Goal: Task Accomplishment & Management: Manage account settings

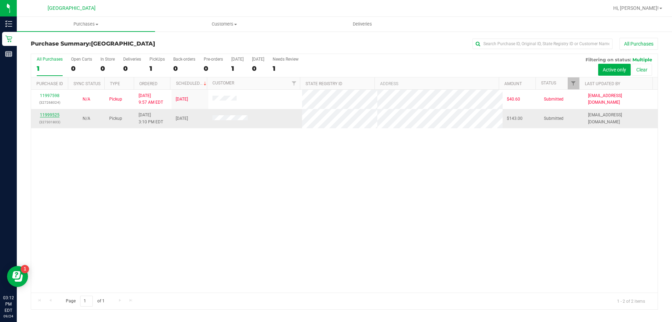
click at [48, 116] on link "11999525" at bounding box center [50, 114] width 20 height 5
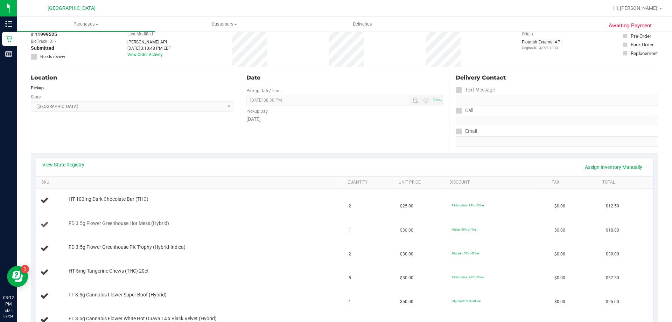
scroll to position [70, 0]
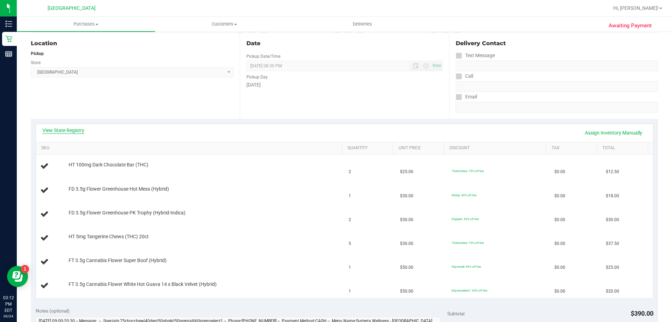
click at [75, 131] on link "View State Registry" at bounding box center [63, 130] width 42 height 7
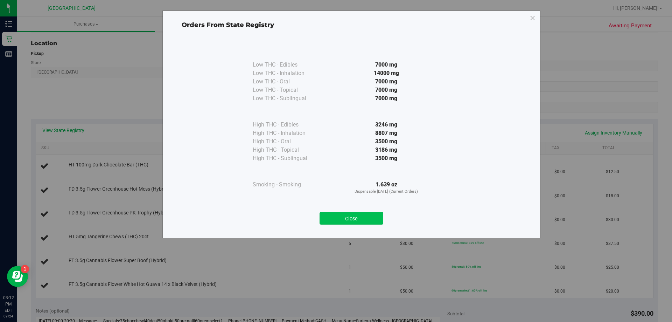
click at [339, 214] on button "Close" at bounding box center [352, 218] width 64 height 13
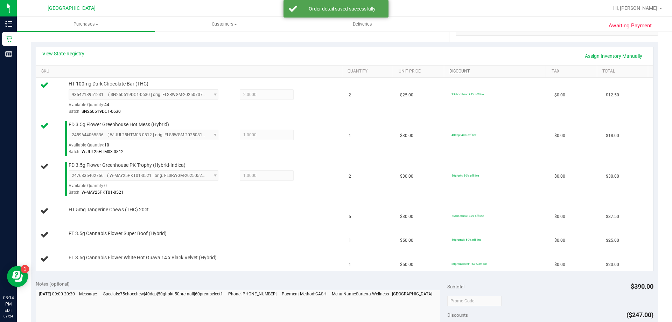
scroll to position [146, 0]
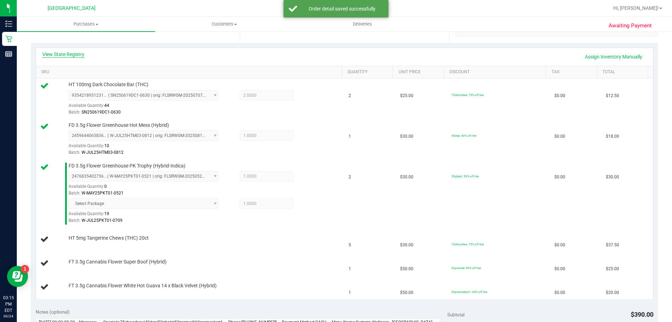
click at [63, 53] on link "View State Registry" at bounding box center [63, 54] width 42 height 7
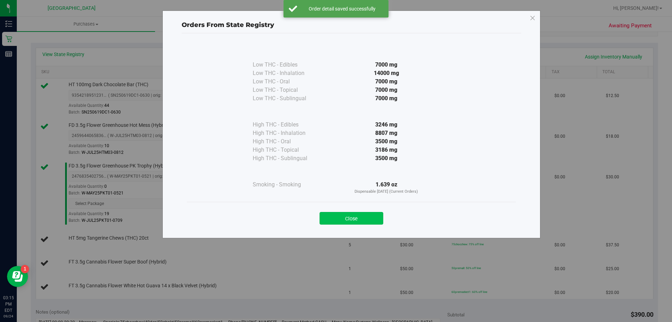
click at [351, 217] on button "Close" at bounding box center [352, 218] width 64 height 13
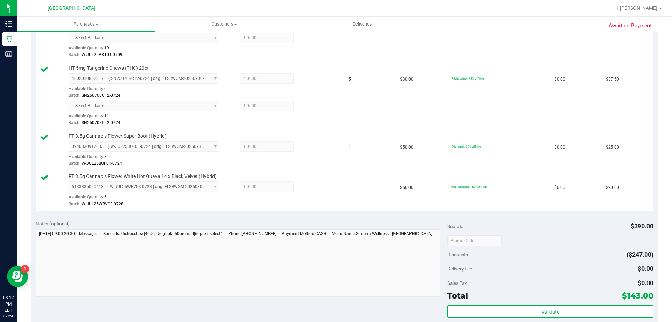
scroll to position [310, 0]
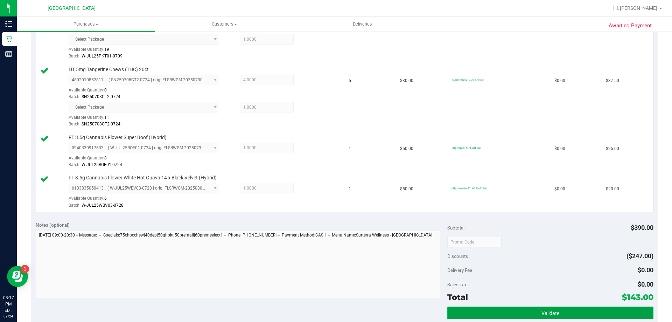
click at [562, 313] on button "Validate" at bounding box center [551, 312] width 206 height 13
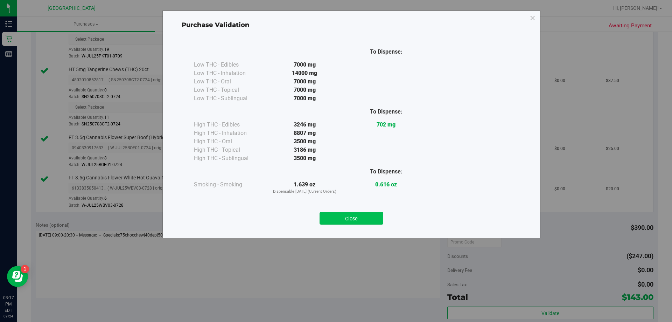
click at [362, 223] on button "Close" at bounding box center [352, 218] width 64 height 13
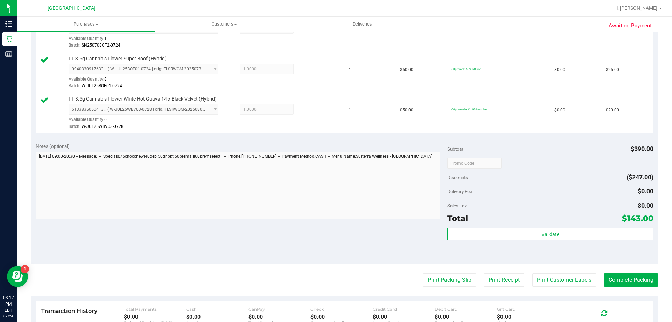
scroll to position [408, 0]
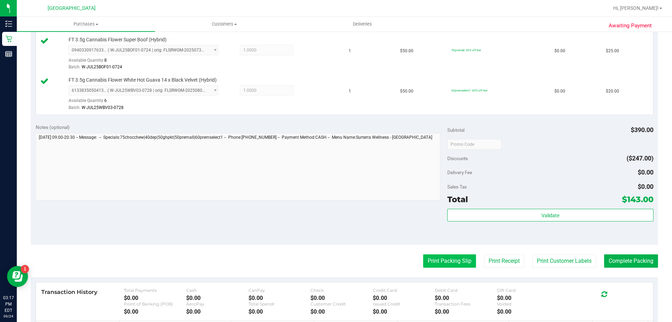
click at [452, 265] on button "Print Packing Slip" at bounding box center [449, 260] width 53 height 13
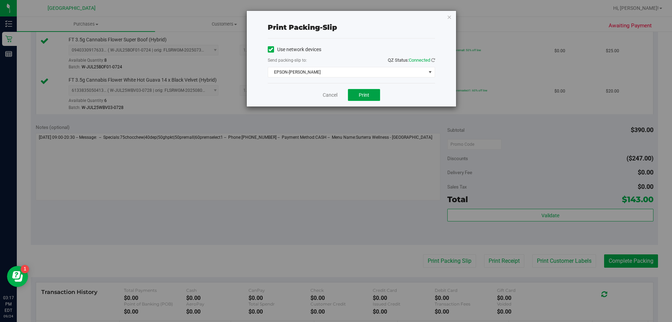
click at [370, 90] on button "Print" at bounding box center [364, 95] width 32 height 12
click at [325, 97] on link "Cancel" at bounding box center [330, 94] width 15 height 7
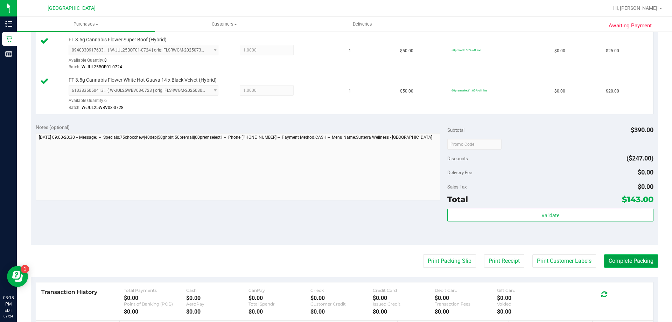
click at [637, 258] on button "Complete Packing" at bounding box center [632, 260] width 54 height 13
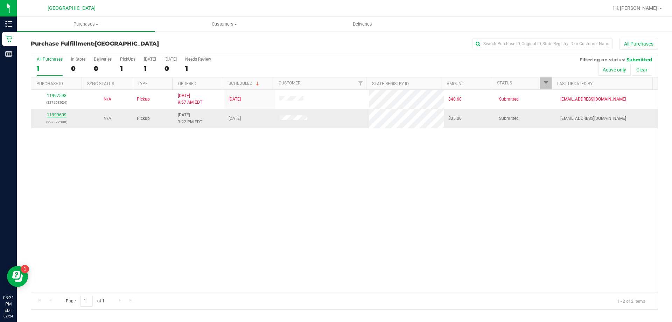
click at [58, 114] on link "11999609" at bounding box center [57, 114] width 20 height 5
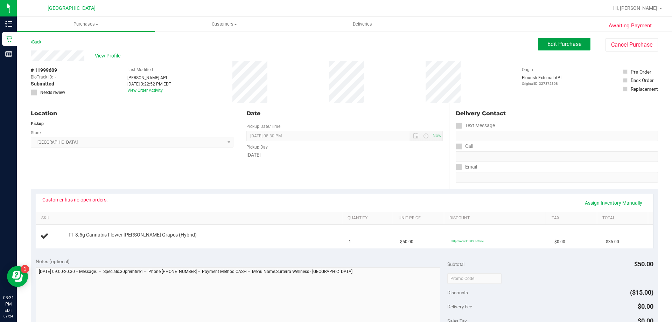
click at [548, 44] on span "Edit Purchase" at bounding box center [565, 44] width 34 height 7
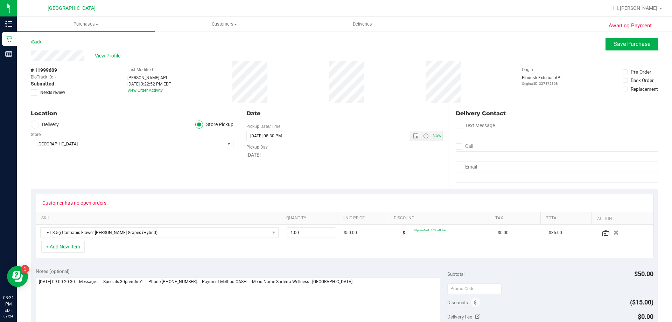
click at [54, 91] on span "Needs review" at bounding box center [52, 92] width 25 height 6
click at [0, 0] on input "Needs review" at bounding box center [0, 0] width 0 height 0
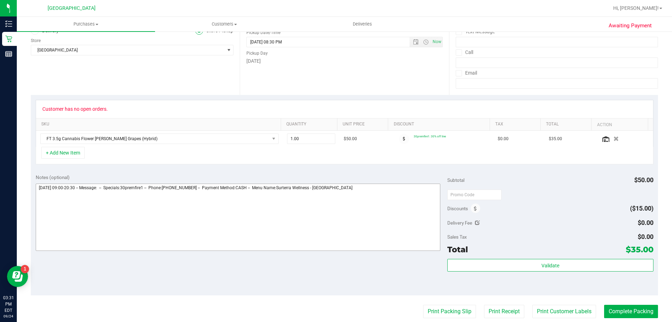
scroll to position [105, 0]
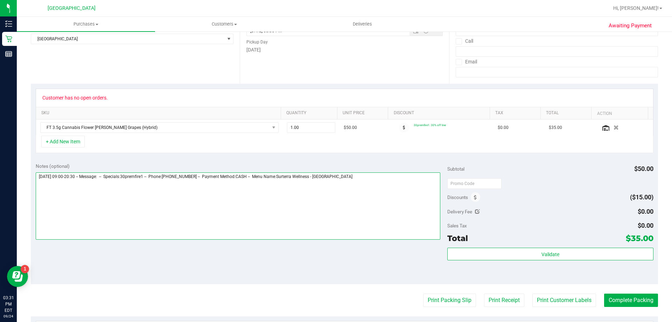
click at [396, 186] on textarea at bounding box center [238, 205] width 405 height 67
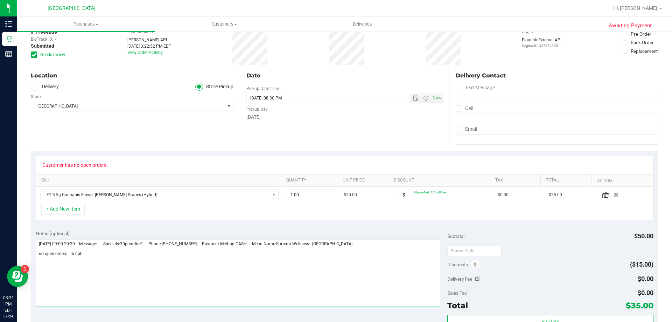
scroll to position [0, 0]
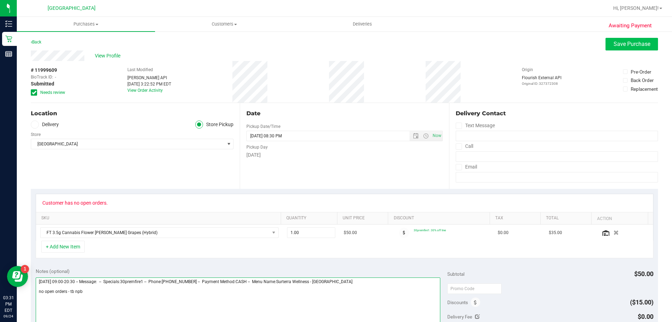
type textarea "[DATE] 09:00-20:30 -- Message: -- Specials:30premfire1 -- Phone:[PHONE_NUMBER] …"
click at [615, 42] on span "Save Purchase" at bounding box center [632, 44] width 37 height 7
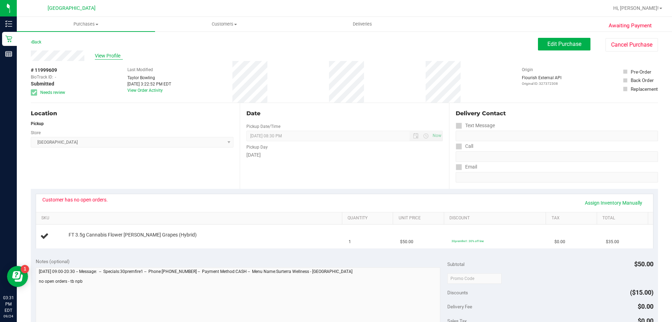
click at [116, 56] on span "View Profile" at bounding box center [109, 55] width 28 height 7
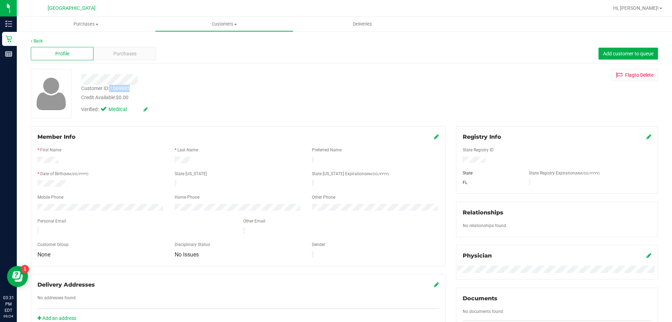
drag, startPoint x: 110, startPoint y: 88, endPoint x: 131, endPoint y: 88, distance: 21.4
click at [131, 88] on div "Customer ID: 1569885 Credit Available: $0.00" at bounding box center [235, 93] width 319 height 16
drag, startPoint x: 112, startPoint y: 87, endPoint x: 137, endPoint y: 90, distance: 25.4
click at [138, 90] on div "Customer ID: 1569885 Credit Available: $0.00" at bounding box center [235, 93] width 319 height 16
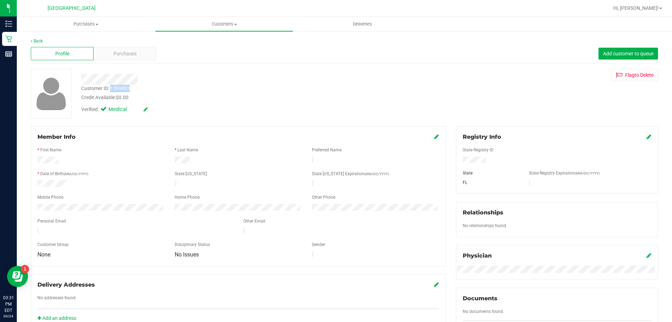
copy div "1569885"
click at [296, 117] on div "Customer ID: 1569885 Credit Available: $0.00 Verified: Medical Flag to [GEOGRAP…" at bounding box center [345, 93] width 638 height 49
click at [36, 39] on link "Back" at bounding box center [37, 41] width 12 height 5
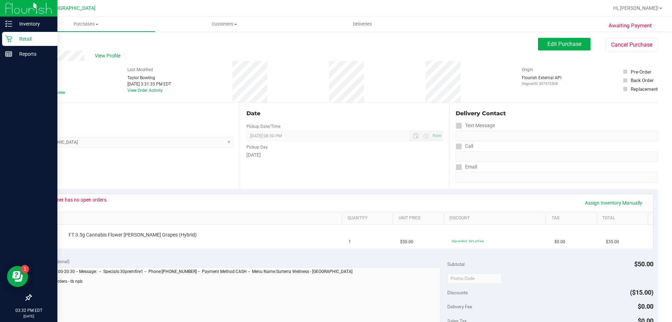
click at [5, 37] on div "Retail" at bounding box center [29, 39] width 55 height 14
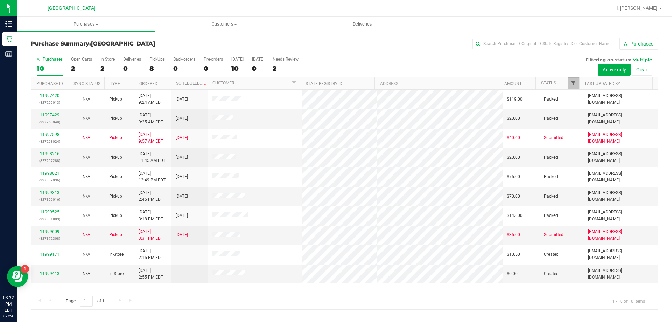
click at [572, 82] on span "Filter" at bounding box center [574, 84] width 6 height 6
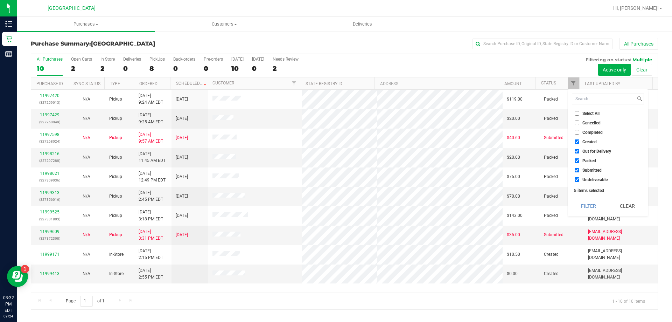
click at [582, 141] on label "Created" at bounding box center [586, 141] width 22 height 5
click at [580, 141] on input "Created" at bounding box center [577, 141] width 5 height 5
checkbox input "false"
click at [584, 151] on span "Out for Delivery" at bounding box center [597, 151] width 29 height 4
click at [580, 151] on input "Out for Delivery" at bounding box center [577, 151] width 5 height 5
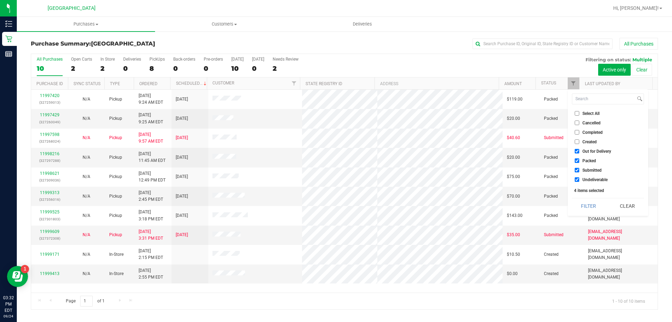
checkbox input "false"
click at [585, 160] on span "Packed" at bounding box center [590, 161] width 14 height 4
click at [580, 160] on input "Packed" at bounding box center [577, 160] width 5 height 5
checkbox input "false"
click at [587, 207] on button "Filter" at bounding box center [589, 205] width 34 height 15
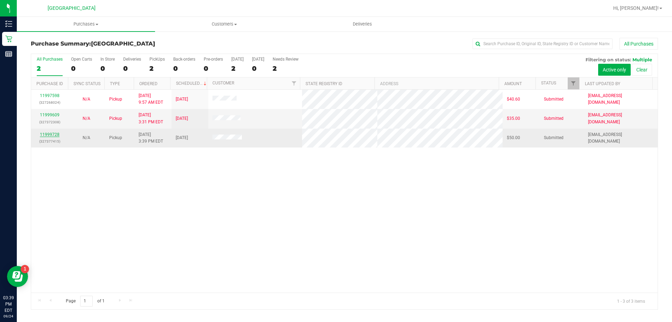
click at [40, 133] on link "11999728" at bounding box center [50, 134] width 20 height 5
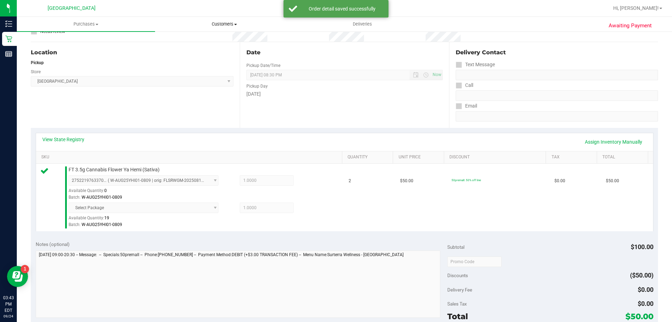
scroll to position [99, 0]
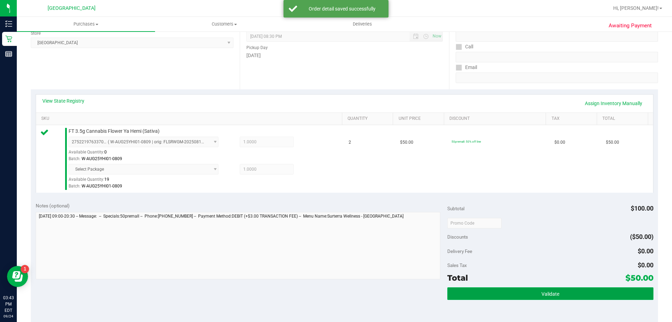
click at [592, 295] on button "Validate" at bounding box center [551, 293] width 206 height 13
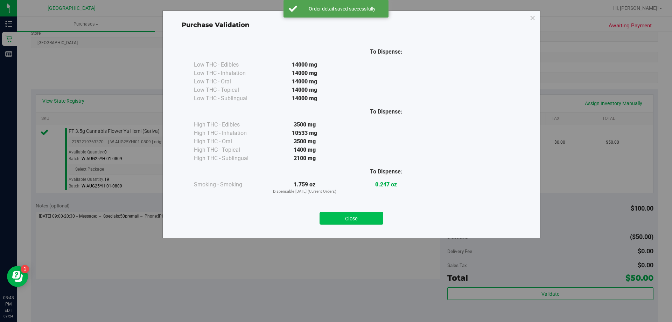
click at [361, 222] on button "Close" at bounding box center [352, 218] width 64 height 13
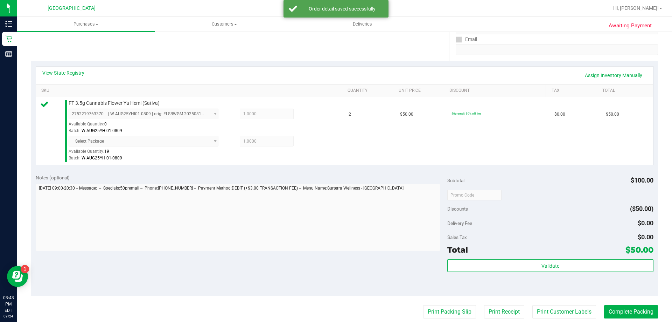
scroll to position [129, 0]
click at [462, 315] on button "Print Packing Slip" at bounding box center [449, 310] width 53 height 13
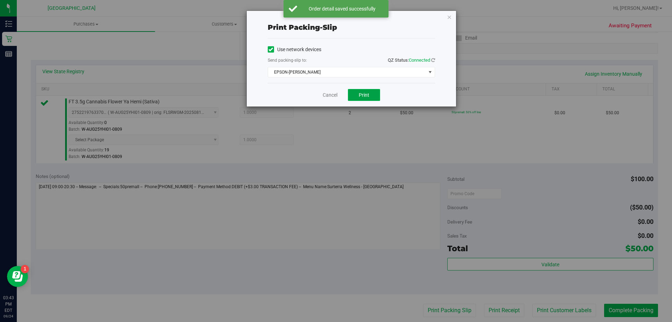
click at [368, 92] on span "Print" at bounding box center [364, 95] width 11 height 6
click at [332, 96] on link "Cancel" at bounding box center [330, 94] width 15 height 7
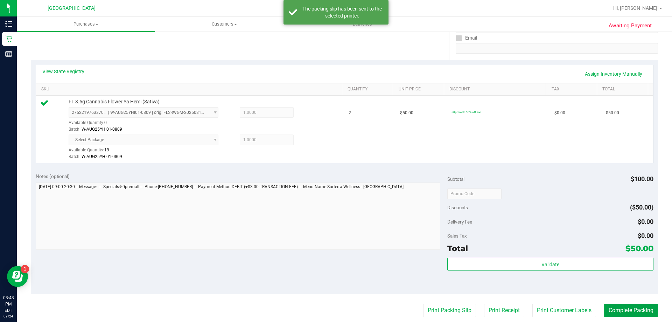
click at [641, 308] on button "Complete Packing" at bounding box center [632, 310] width 54 height 13
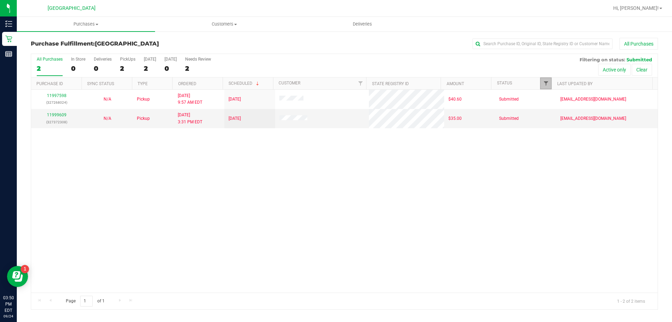
click at [544, 82] on span "Filter" at bounding box center [547, 84] width 6 height 6
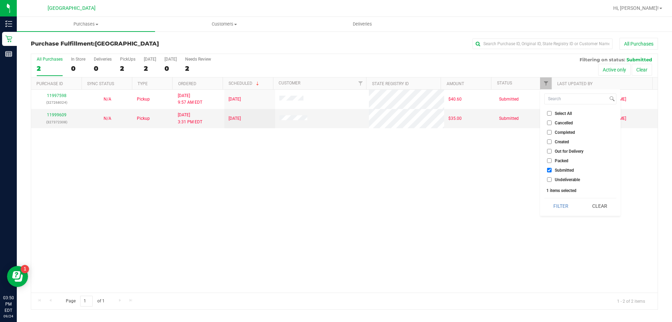
click at [556, 180] on span "Undeliverable" at bounding box center [567, 180] width 25 height 4
click at [552, 180] on input "Undeliverable" at bounding box center [549, 179] width 5 height 5
checkbox input "true"
click at [563, 205] on button "Filter" at bounding box center [562, 205] width 34 height 15
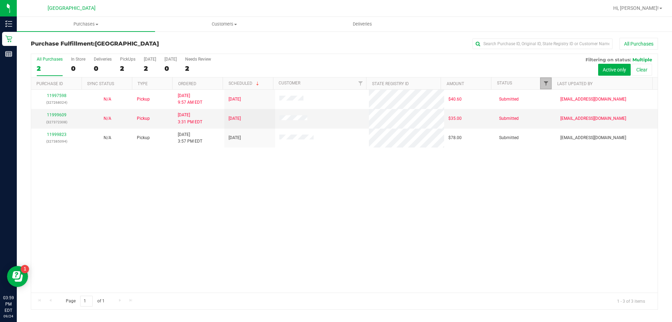
click at [545, 83] on span "Filter" at bounding box center [547, 84] width 6 height 6
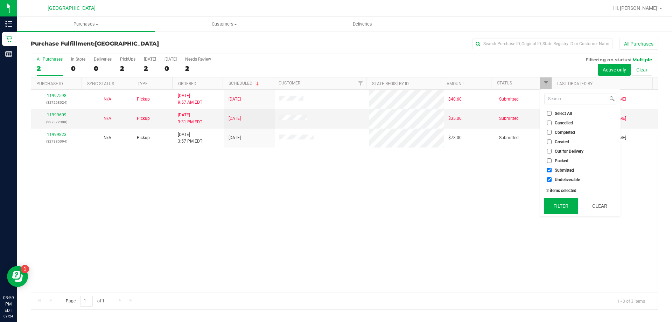
click at [560, 205] on button "Filter" at bounding box center [562, 205] width 34 height 15
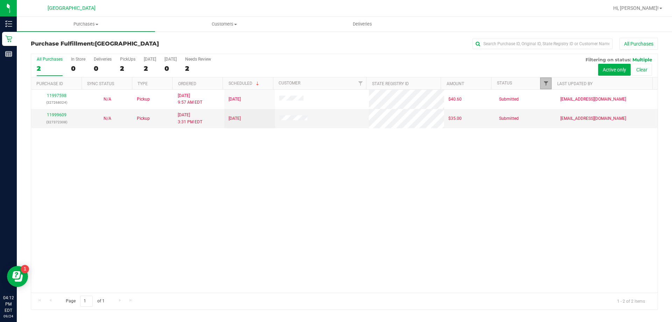
click at [545, 86] on span "Filter" at bounding box center [547, 84] width 6 height 6
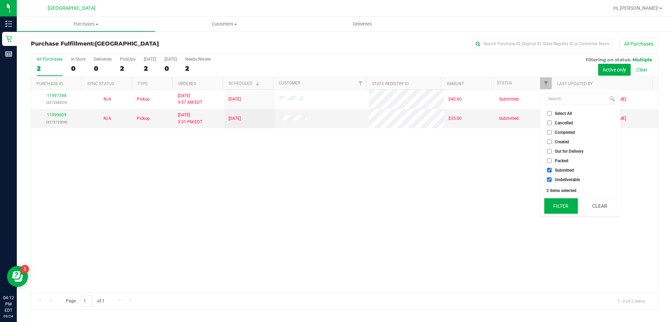
click at [561, 203] on button "Filter" at bounding box center [562, 205] width 34 height 15
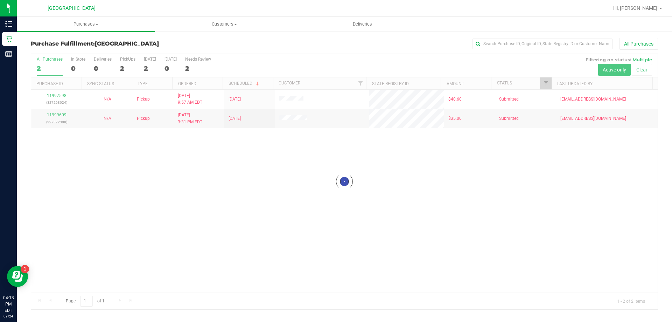
checkbox input "true"
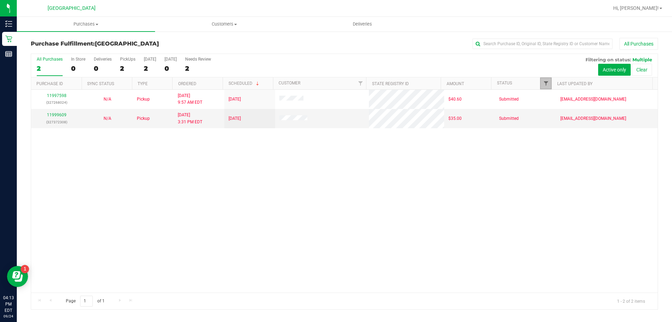
click at [547, 86] on span "Filter" at bounding box center [547, 84] width 6 height 6
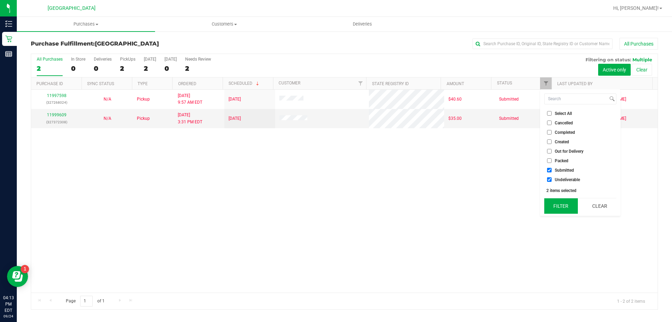
click at [558, 205] on button "Filter" at bounding box center [562, 205] width 34 height 15
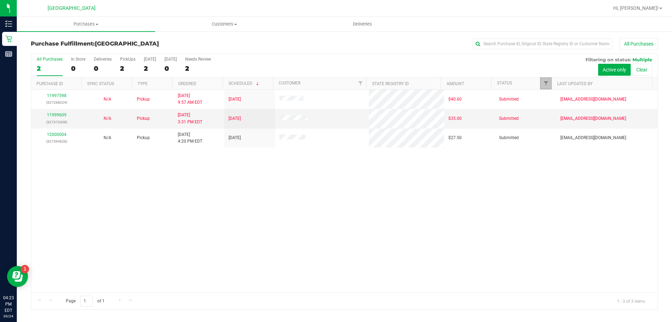
click at [547, 80] on link "Filter" at bounding box center [546, 83] width 12 height 12
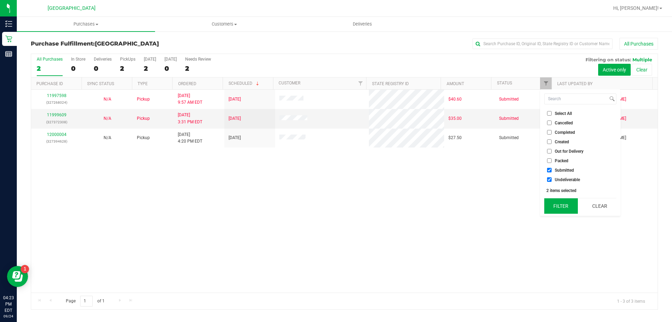
click at [553, 206] on button "Filter" at bounding box center [562, 205] width 34 height 15
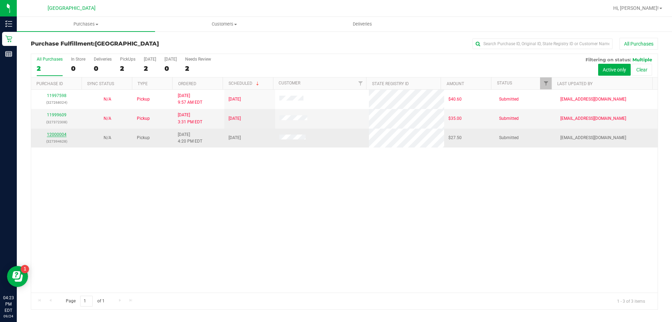
click at [57, 135] on link "12000004" at bounding box center [57, 134] width 20 height 5
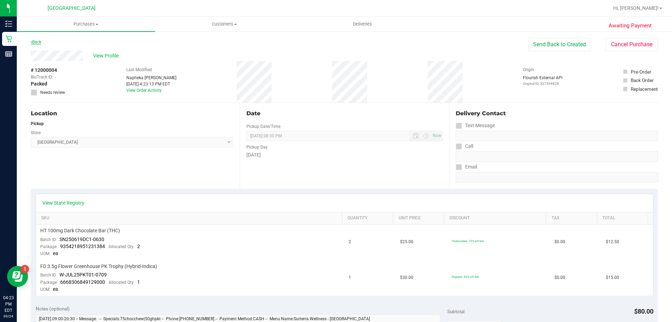
click at [37, 40] on link "Back" at bounding box center [36, 42] width 11 height 5
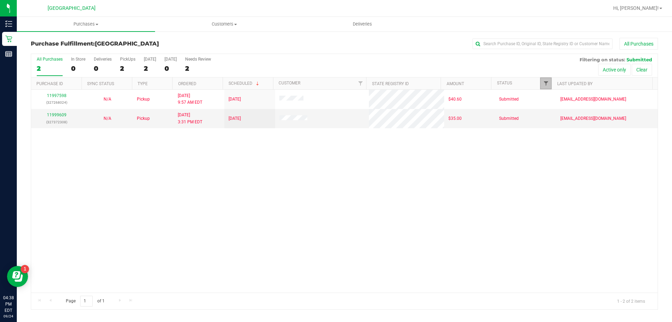
click at [544, 82] on span "Filter" at bounding box center [547, 84] width 6 height 6
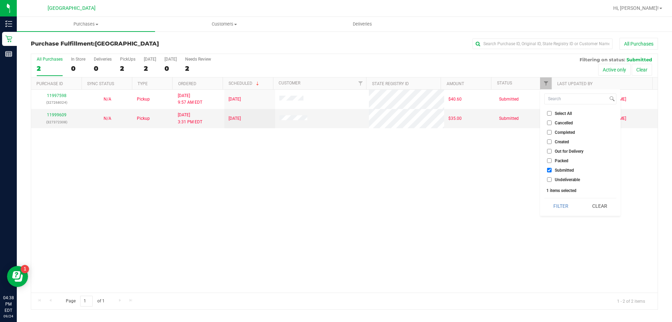
click at [560, 178] on span "Undeliverable" at bounding box center [567, 180] width 25 height 4
click at [552, 178] on input "Undeliverable" at bounding box center [549, 179] width 5 height 5
checkbox input "true"
click at [558, 208] on button "Filter" at bounding box center [562, 205] width 34 height 15
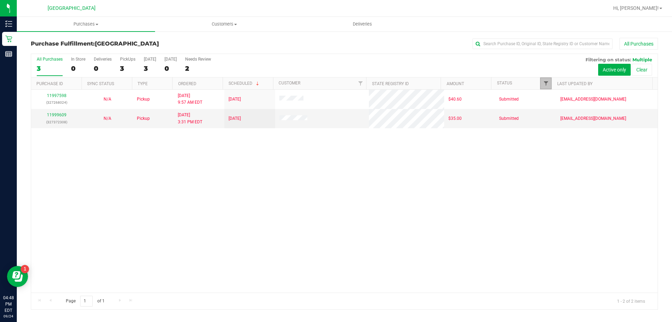
click at [545, 82] on span "Filter" at bounding box center [547, 84] width 6 height 6
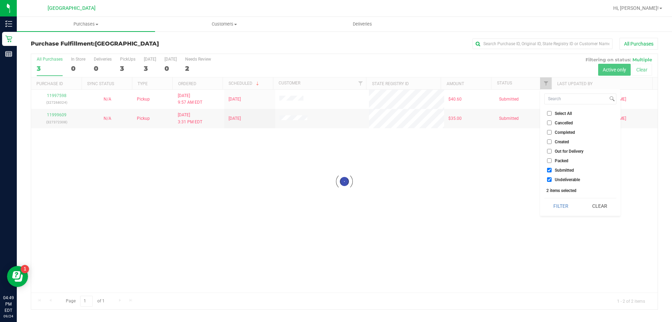
checkbox input "true"
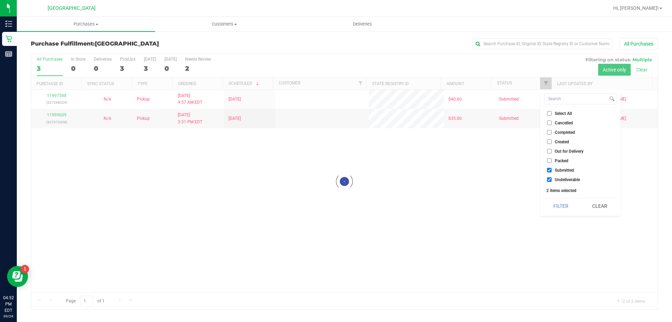
checkbox input "true"
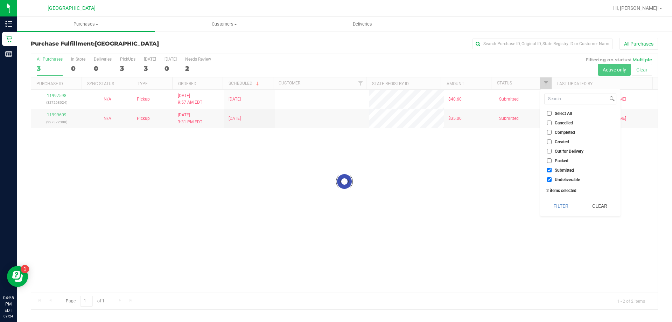
checkbox input "true"
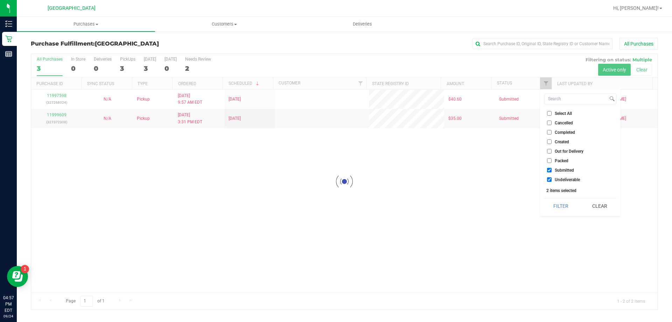
checkbox input "true"
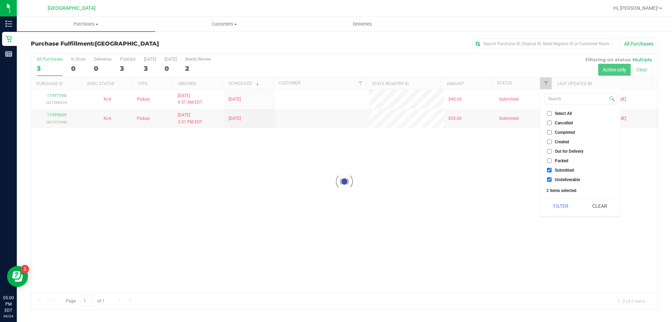
checkbox input "true"
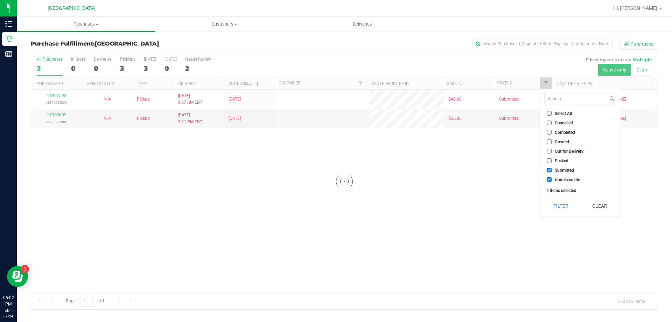
checkbox input "true"
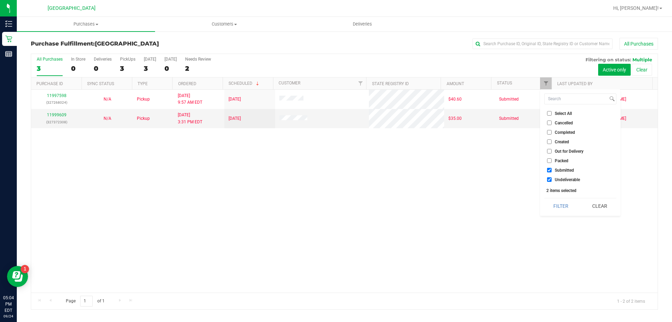
click at [466, 275] on div "11997598 (327268024) N/A Pickup [DATE] 9:57 AM EDT 9/24/2025 $40.60 Submitted […" at bounding box center [344, 191] width 627 height 203
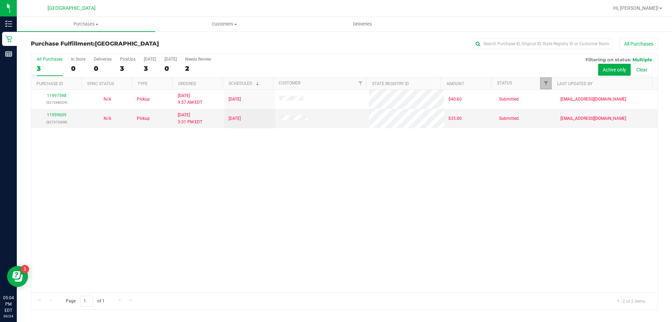
click at [544, 83] on span "Filter" at bounding box center [547, 84] width 6 height 6
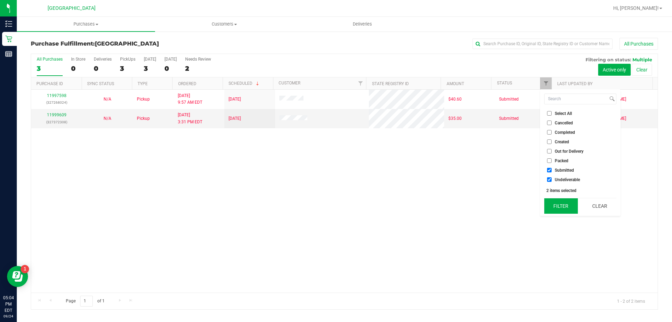
click at [558, 199] on button "Filter" at bounding box center [562, 205] width 34 height 15
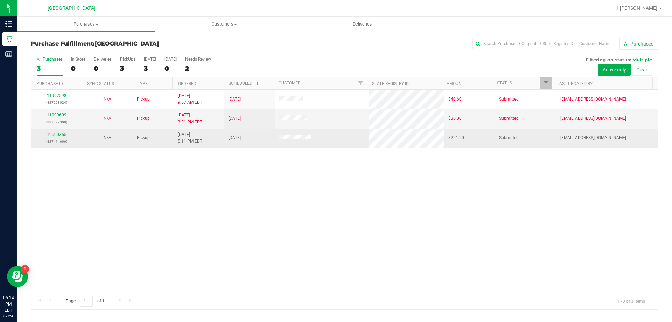
click at [61, 135] on link "12000355" at bounding box center [57, 134] width 20 height 5
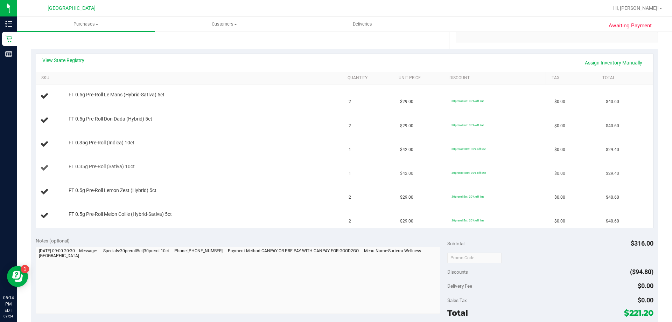
scroll to position [105, 0]
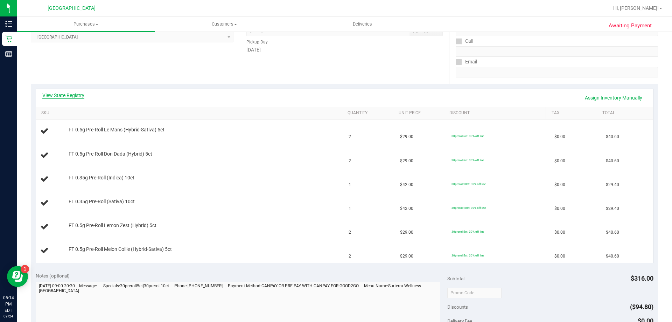
click at [74, 94] on link "View State Registry" at bounding box center [63, 95] width 42 height 7
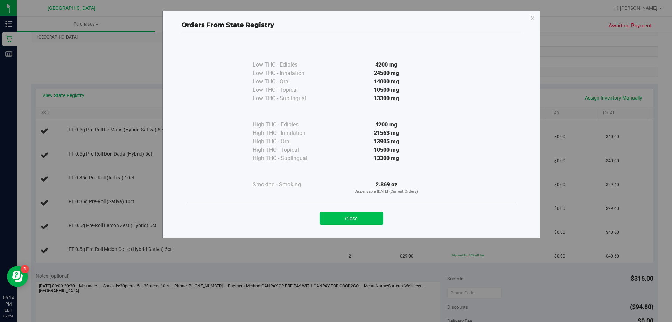
click at [332, 220] on button "Close" at bounding box center [352, 218] width 64 height 13
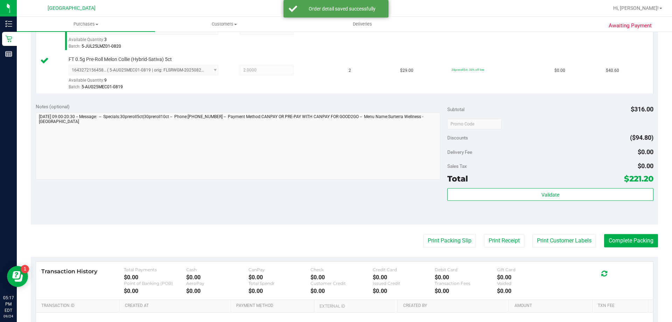
scroll to position [380, 0]
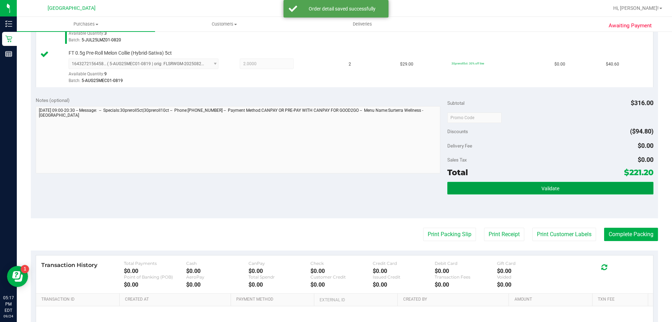
click at [542, 189] on span "Validate" at bounding box center [551, 189] width 18 height 6
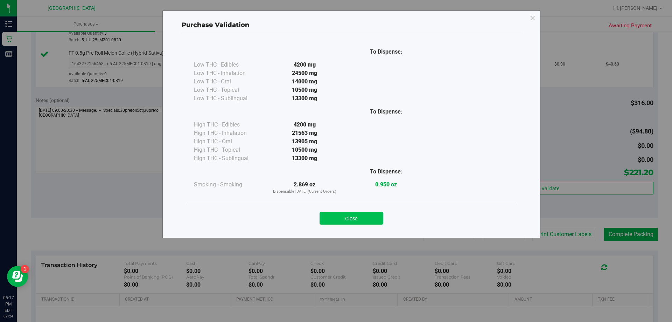
click at [345, 213] on button "Close" at bounding box center [352, 218] width 64 height 13
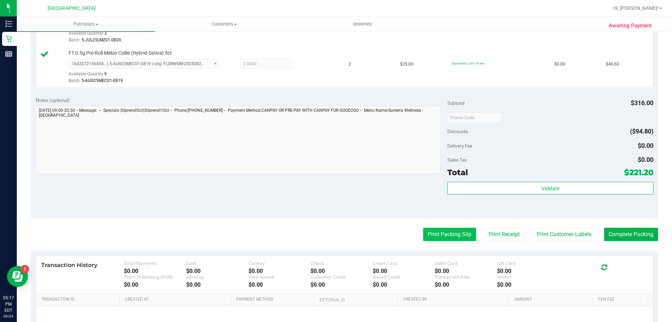
click at [454, 232] on button "Print Packing Slip" at bounding box center [449, 234] width 53 height 13
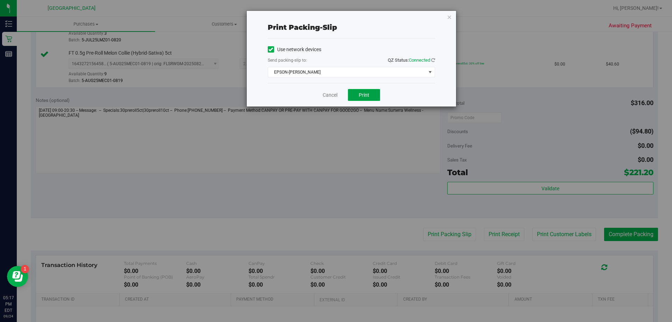
click at [372, 94] on button "Print" at bounding box center [364, 95] width 32 height 12
click at [331, 92] on link "Cancel" at bounding box center [330, 94] width 15 height 7
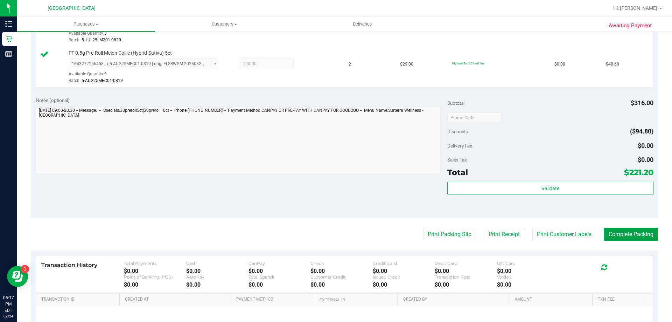
click at [630, 238] on button "Complete Packing" at bounding box center [632, 234] width 54 height 13
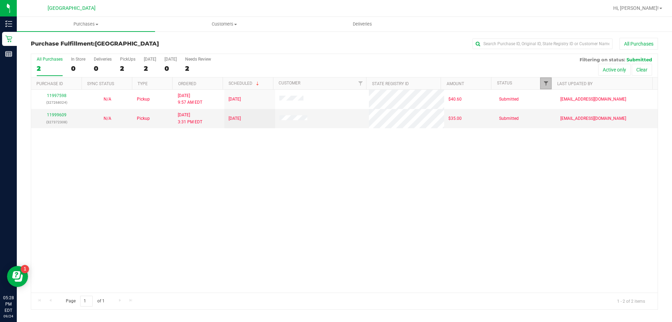
click at [544, 85] on span "Filter" at bounding box center [547, 84] width 6 height 6
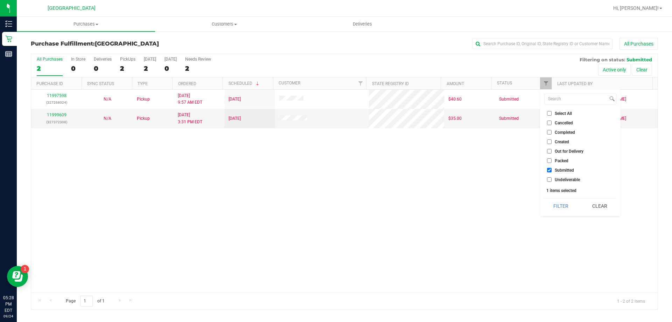
click at [563, 181] on span "Undeliverable" at bounding box center [567, 180] width 25 height 4
click at [552, 181] on input "Undeliverable" at bounding box center [549, 179] width 5 height 5
checkbox input "true"
click at [563, 203] on button "Filter" at bounding box center [562, 205] width 34 height 15
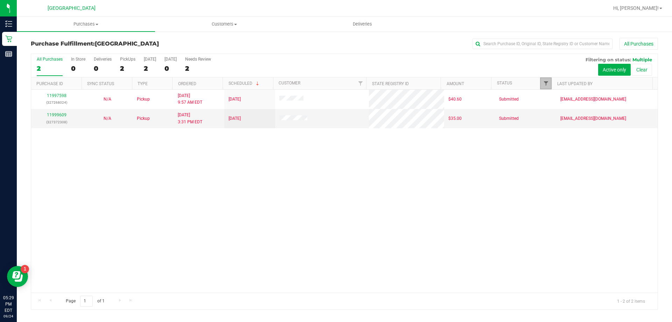
click at [546, 84] on span "Filter" at bounding box center [547, 84] width 6 height 6
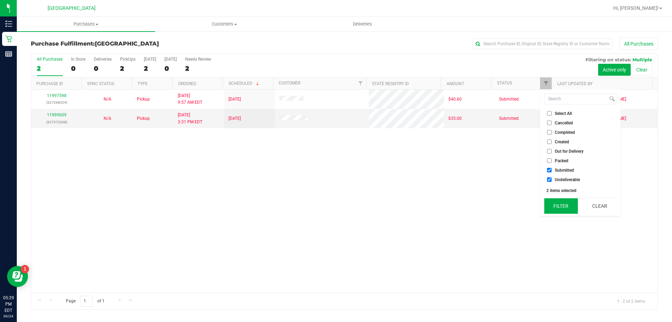
click at [565, 203] on button "Filter" at bounding box center [562, 205] width 34 height 15
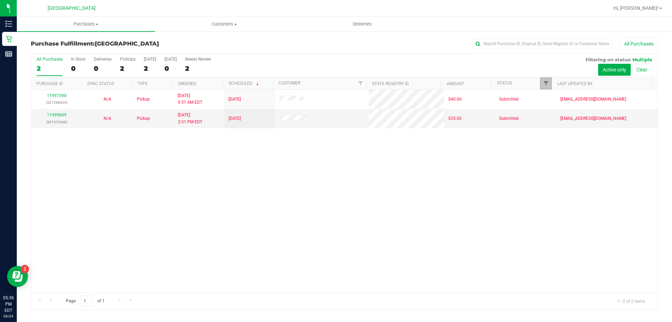
click at [549, 85] on span "Filter" at bounding box center [547, 84] width 6 height 6
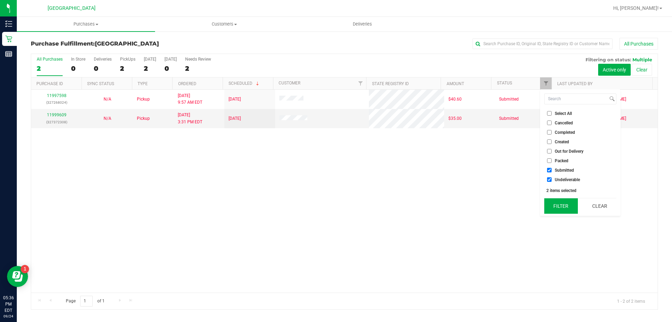
click at [556, 204] on button "Filter" at bounding box center [562, 205] width 34 height 15
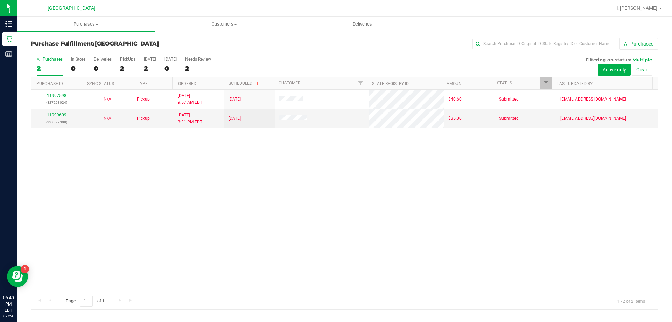
click at [283, 209] on div "11997598 (327268024) N/A Pickup [DATE] 9:57 AM EDT 9/24/2025 $40.60 Submitted […" at bounding box center [344, 191] width 627 height 203
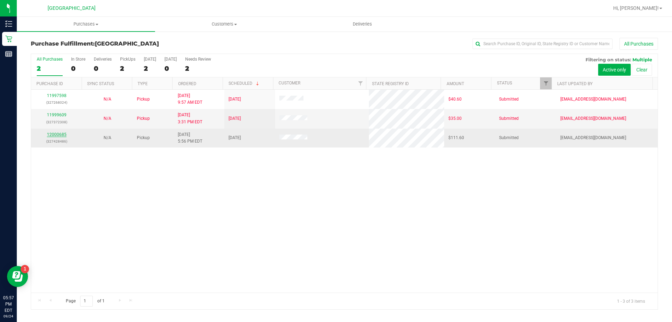
click at [54, 133] on link "12000685" at bounding box center [57, 134] width 20 height 5
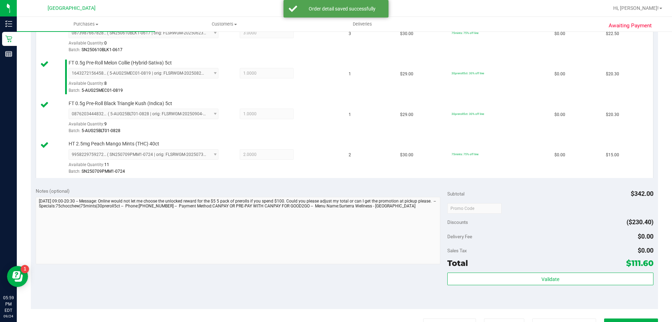
scroll to position [315, 0]
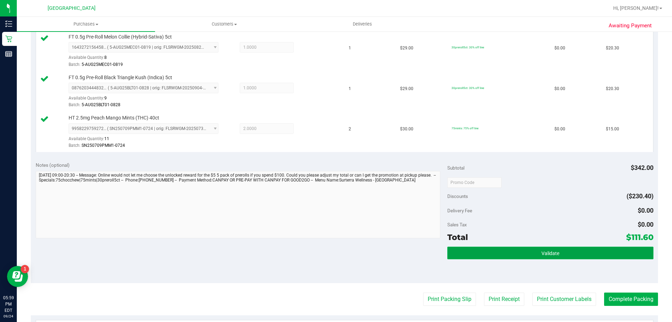
click at [505, 254] on button "Validate" at bounding box center [551, 253] width 206 height 13
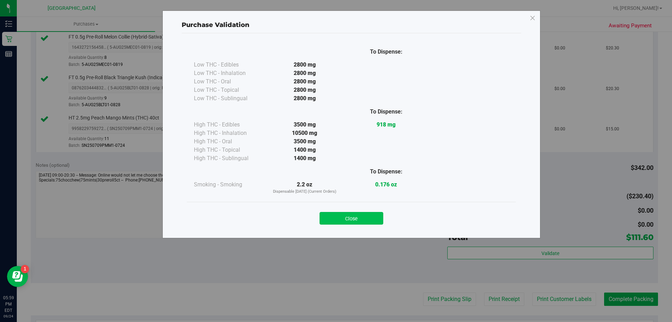
click at [355, 214] on button "Close" at bounding box center [352, 218] width 64 height 13
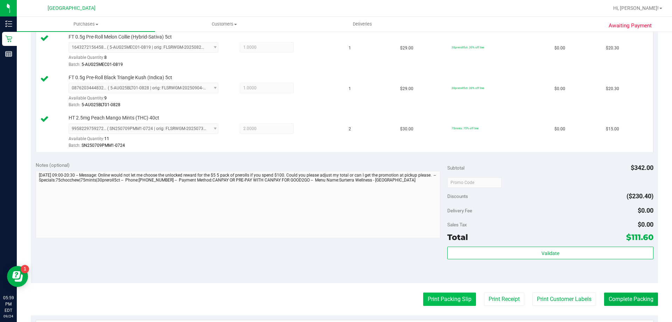
click at [435, 305] on button "Print Packing Slip" at bounding box center [449, 298] width 53 height 13
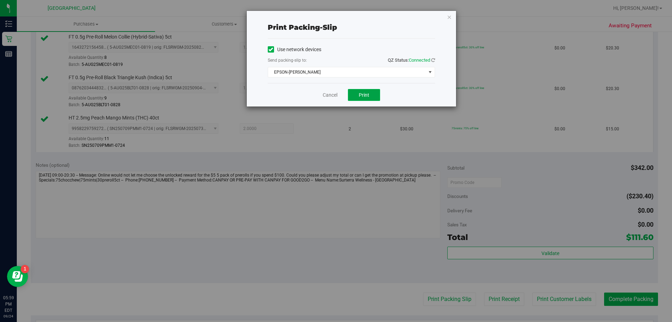
click at [364, 97] on span "Print" at bounding box center [364, 95] width 11 height 6
click at [328, 93] on link "Cancel" at bounding box center [330, 94] width 15 height 7
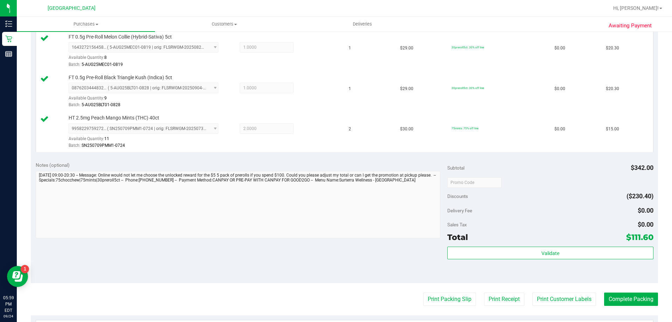
click at [637, 290] on purchase-details "Back Edit Purchase Cancel Purchase View Profile # 12000685 BioTrack ID: - Submi…" at bounding box center [345, 84] width 628 height 723
click at [636, 294] on button "Complete Packing" at bounding box center [632, 298] width 54 height 13
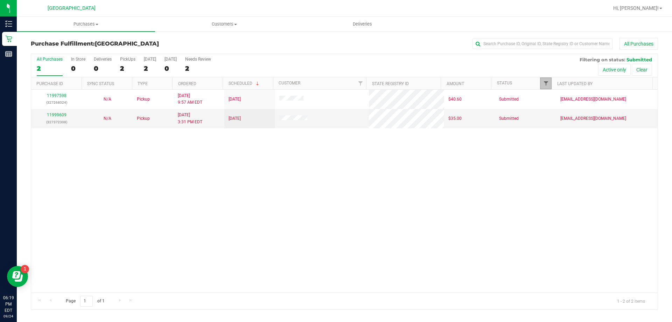
click at [546, 86] on span "Filter" at bounding box center [547, 84] width 6 height 6
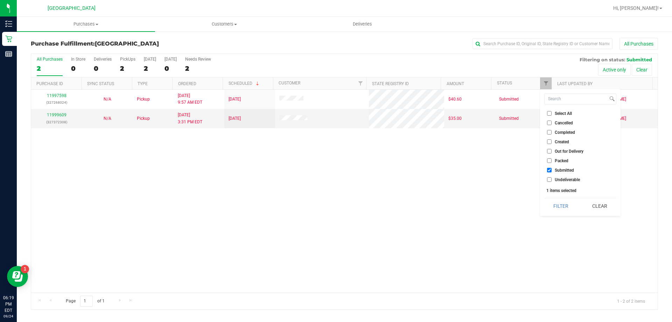
click at [561, 181] on span "Undeliverable" at bounding box center [567, 180] width 25 height 4
click at [552, 181] on input "Undeliverable" at bounding box center [549, 179] width 5 height 5
checkbox input "true"
click at [559, 205] on button "Filter" at bounding box center [562, 205] width 34 height 15
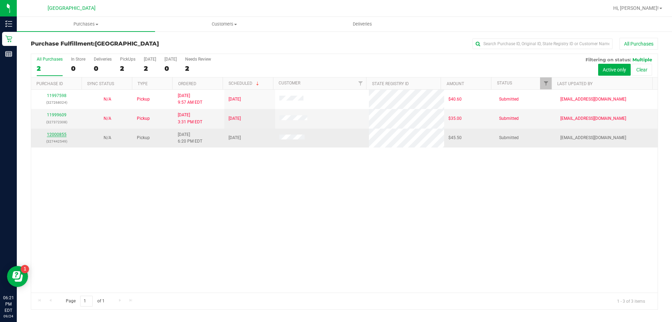
click at [56, 133] on link "12000855" at bounding box center [57, 134] width 20 height 5
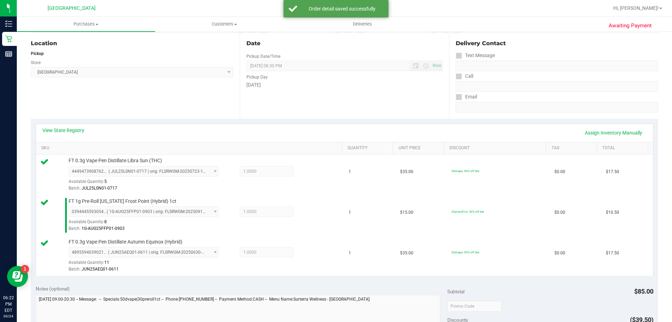
scroll to position [196, 0]
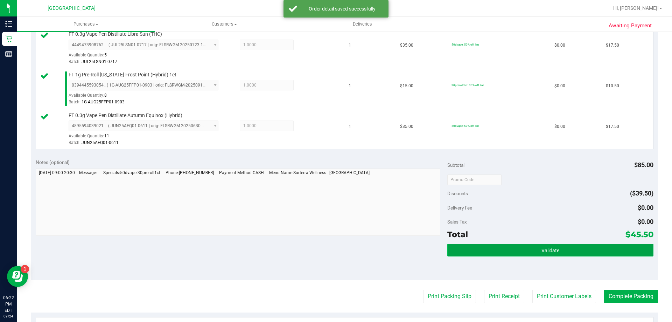
click at [564, 245] on button "Validate" at bounding box center [551, 250] width 206 height 13
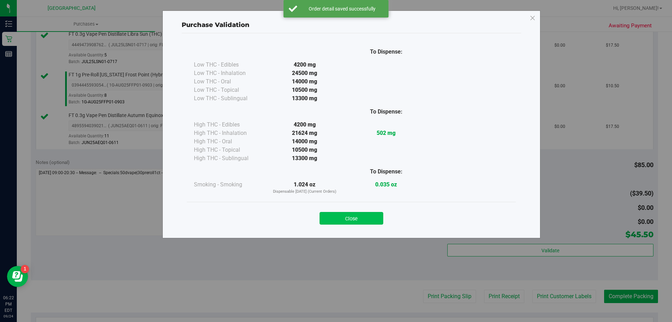
click at [372, 214] on button "Close" at bounding box center [352, 218] width 64 height 13
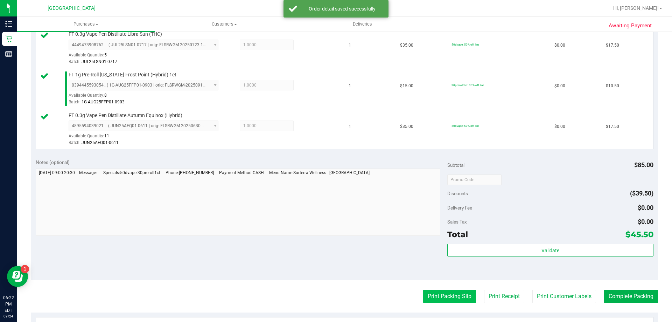
click at [438, 300] on button "Print Packing Slip" at bounding box center [449, 296] width 53 height 13
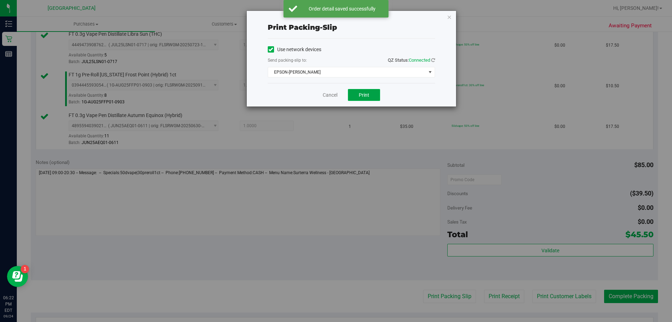
click at [373, 89] on button "Print" at bounding box center [364, 95] width 32 height 12
click at [327, 93] on link "Cancel" at bounding box center [330, 94] width 15 height 7
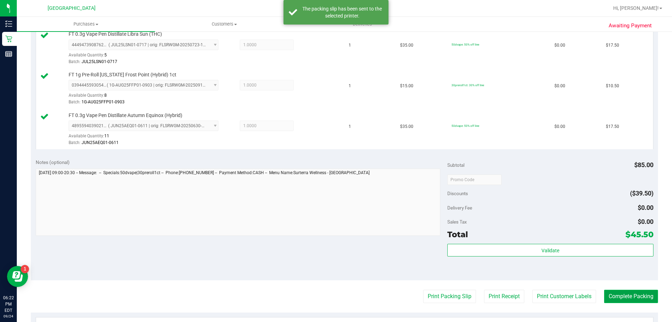
click at [641, 301] on button "Complete Packing" at bounding box center [632, 296] width 54 height 13
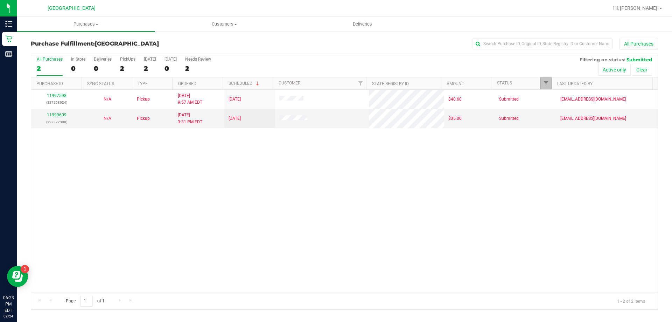
click at [547, 80] on link "Filter" at bounding box center [546, 83] width 12 height 12
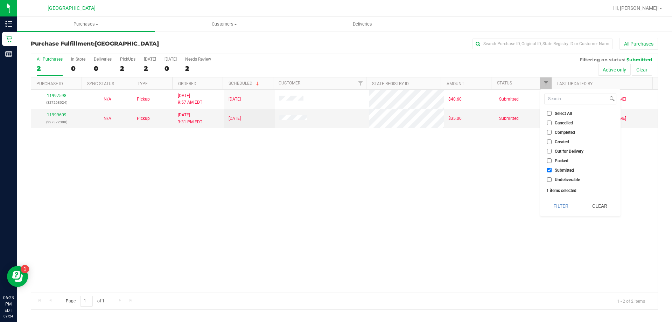
click at [558, 179] on span "Undeliverable" at bounding box center [567, 180] width 25 height 4
click at [552, 179] on input "Undeliverable" at bounding box center [549, 179] width 5 height 5
checkbox input "true"
click at [560, 208] on button "Filter" at bounding box center [562, 205] width 34 height 15
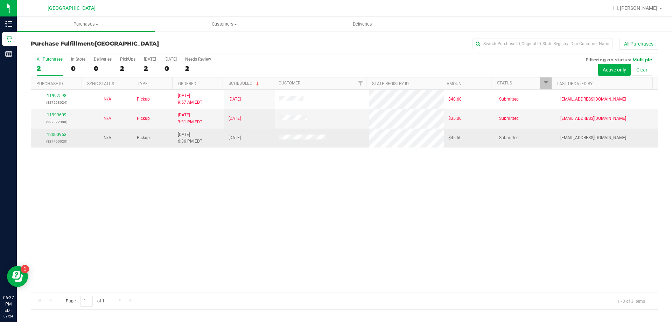
click at [50, 131] on div "12000963 (327450020)" at bounding box center [56, 137] width 42 height 13
click at [53, 134] on link "12000963" at bounding box center [57, 134] width 20 height 5
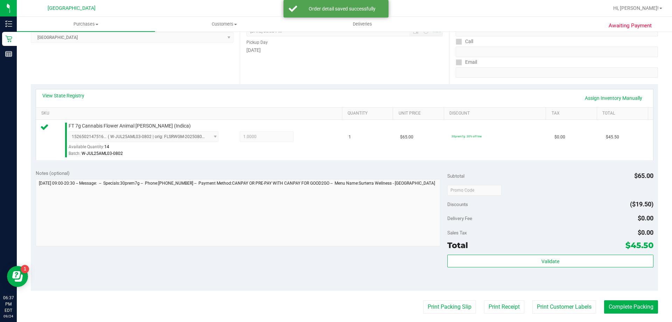
scroll to position [105, 0]
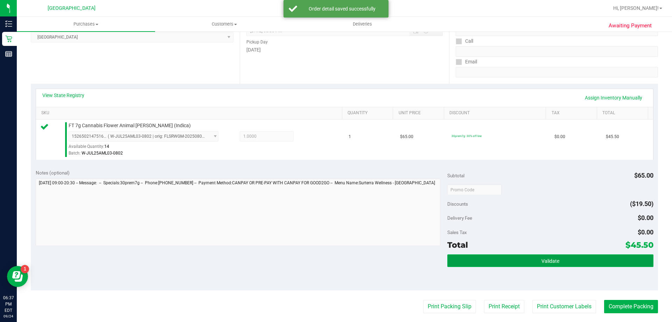
click at [526, 260] on button "Validate" at bounding box center [551, 260] width 206 height 13
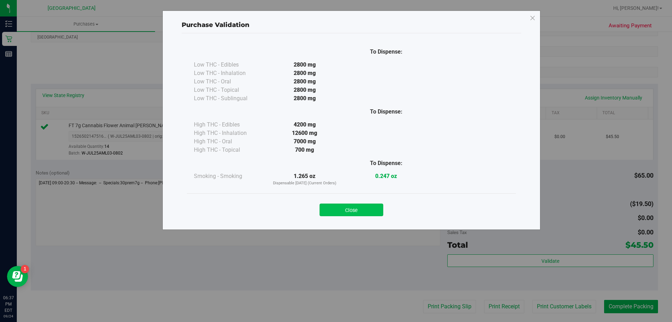
click at [374, 209] on button "Close" at bounding box center [352, 209] width 64 height 13
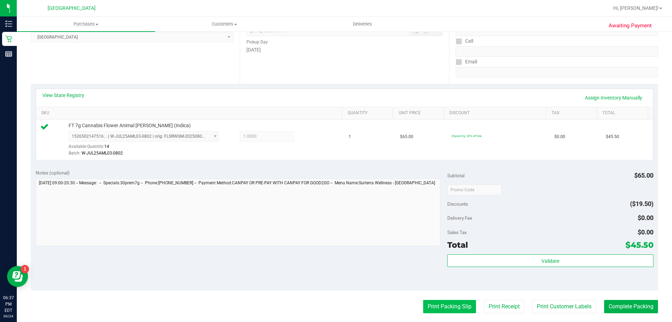
click at [440, 308] on button "Print Packing Slip" at bounding box center [449, 306] width 53 height 13
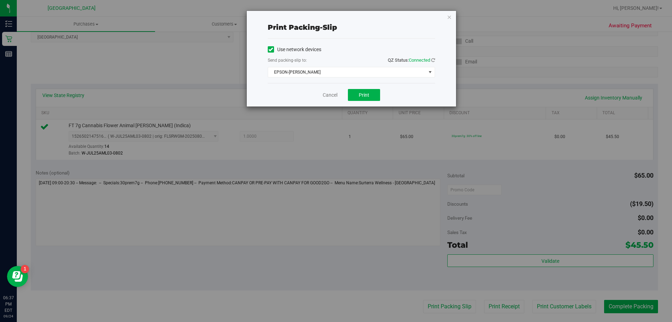
click at [369, 89] on div "Cancel Print" at bounding box center [351, 94] width 167 height 23
click at [373, 91] on button "Print" at bounding box center [364, 95] width 32 height 12
click at [333, 96] on link "Cancel" at bounding box center [330, 94] width 15 height 7
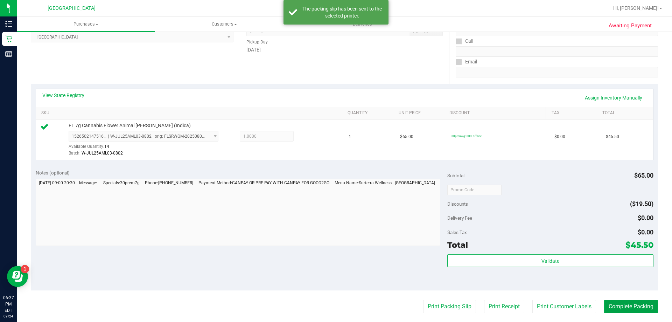
click at [630, 305] on button "Complete Packing" at bounding box center [632, 306] width 54 height 13
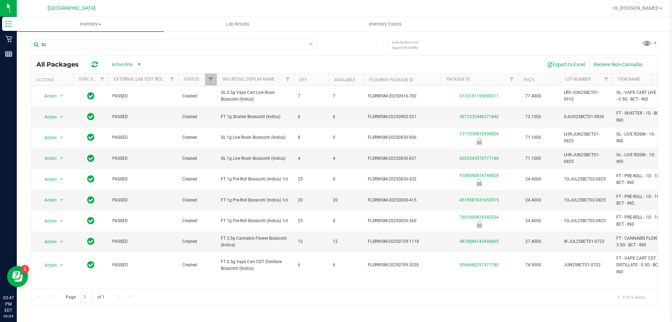
type input "b"
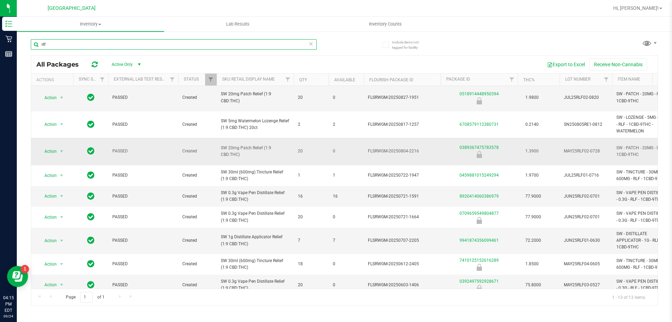
scroll to position [89, 0]
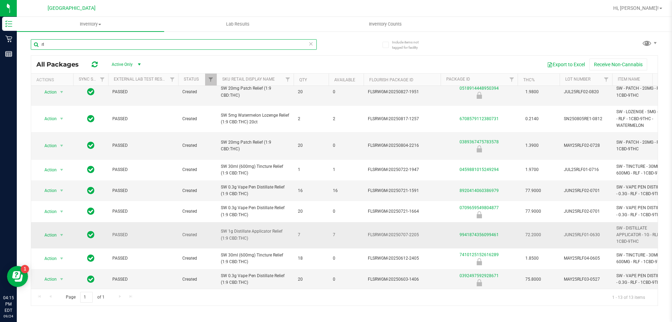
type input "r"
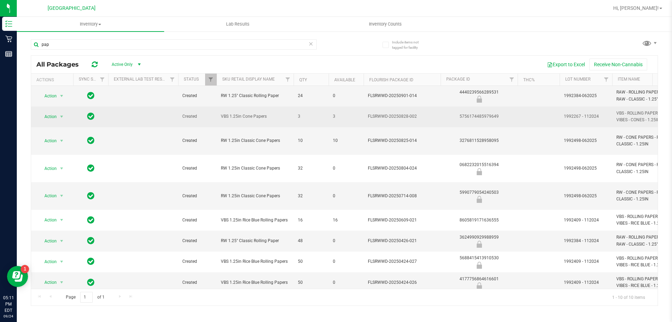
scroll to position [30, 0]
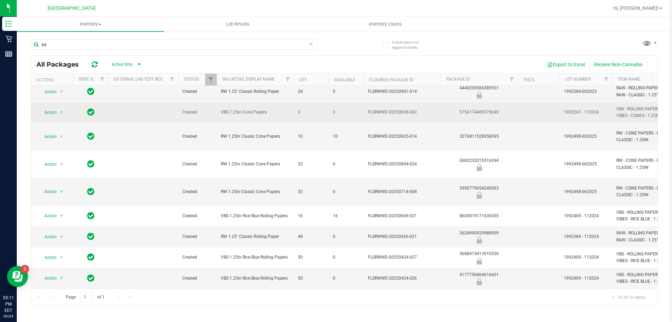
type input "p"
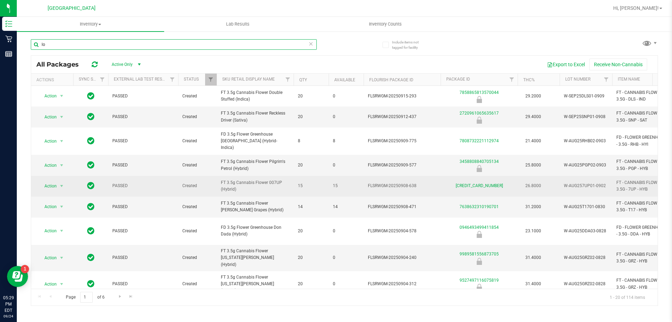
type input "l"
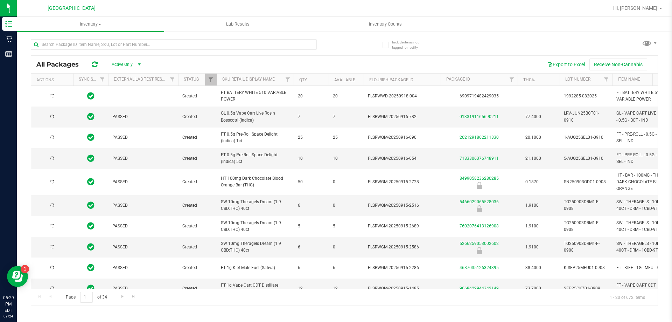
type input "2026-03-16"
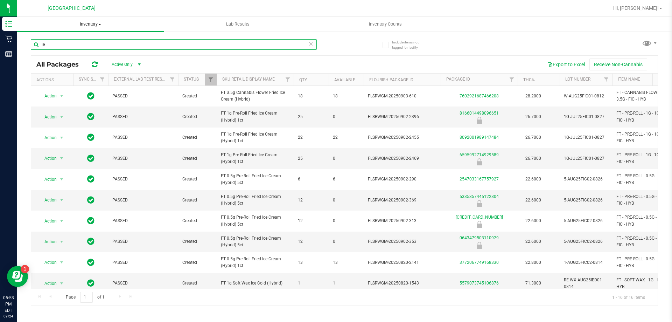
type input "i"
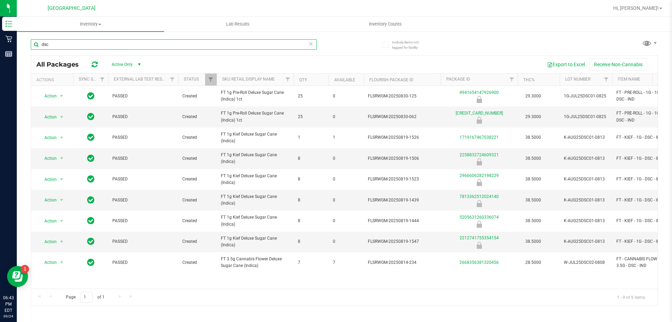
type input "dsc"
